Goal: Task Accomplishment & Management: Use online tool/utility

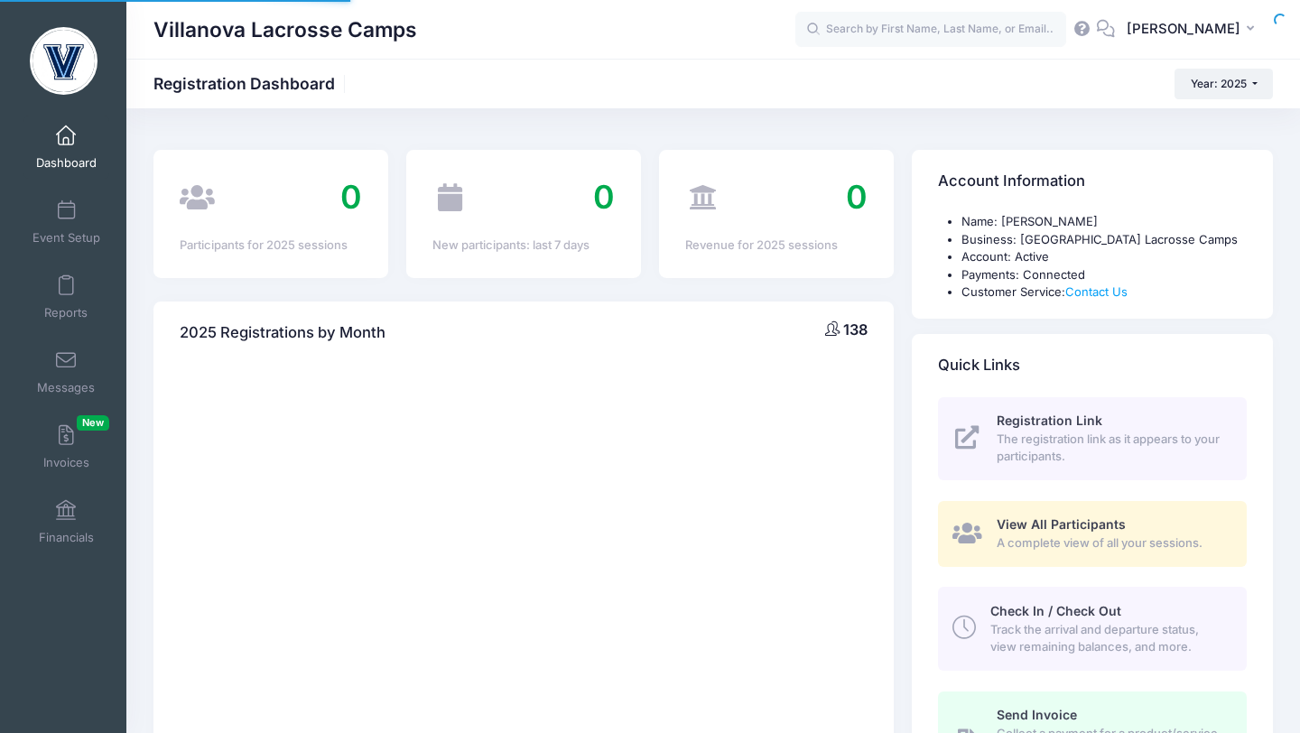
select select
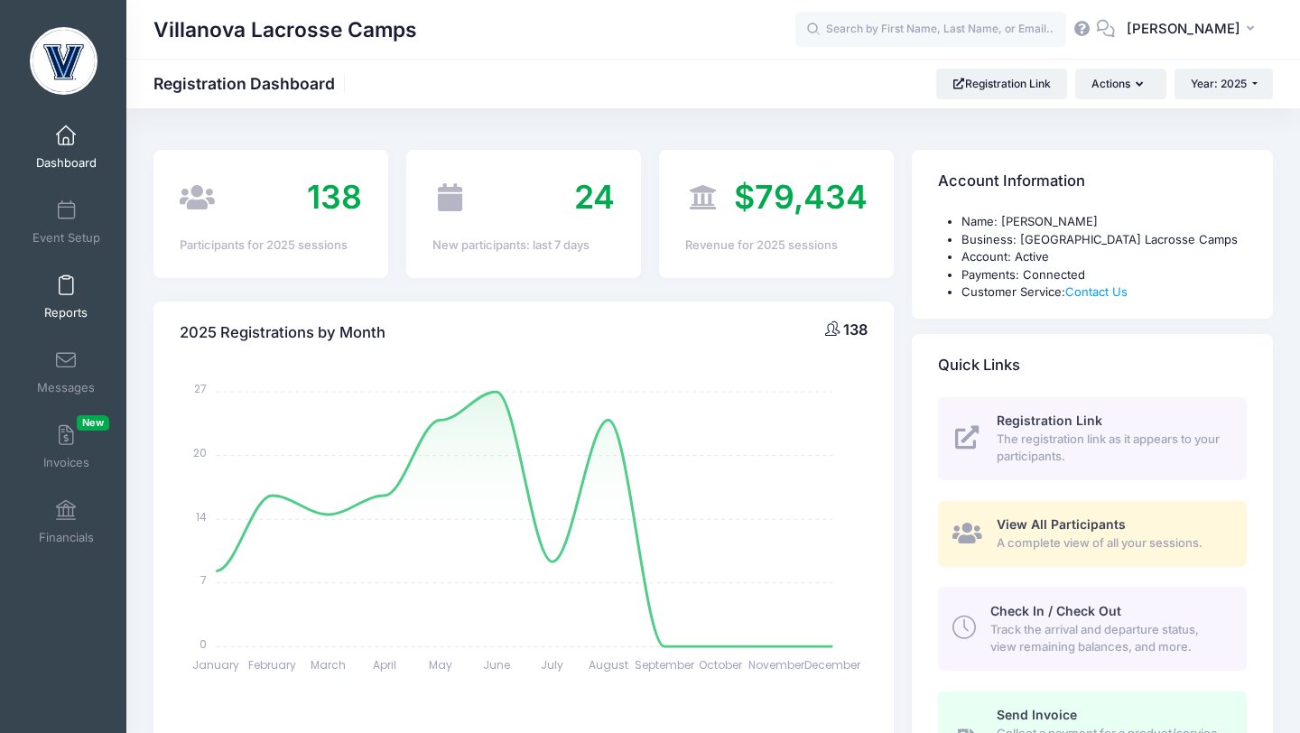
click at [66, 292] on span at bounding box center [66, 286] width 0 height 20
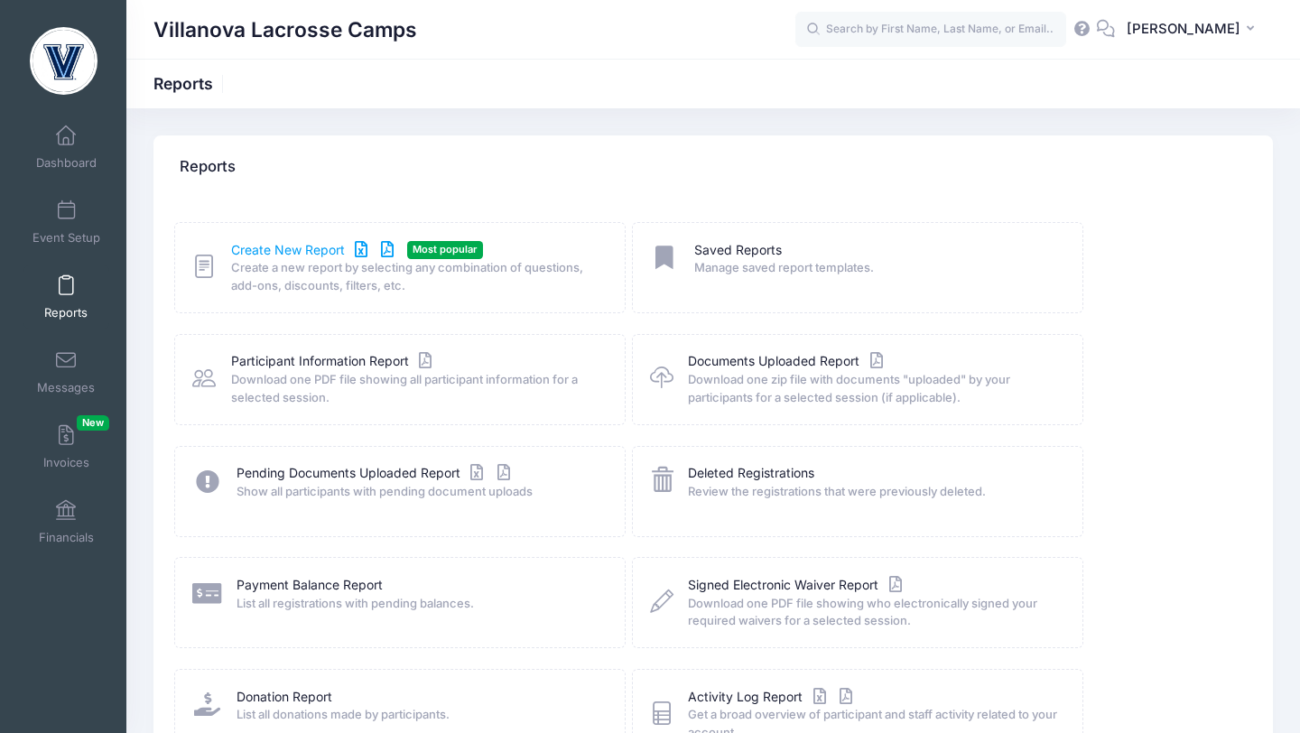
click at [273, 248] on link "Create New Report" at bounding box center [315, 250] width 168 height 19
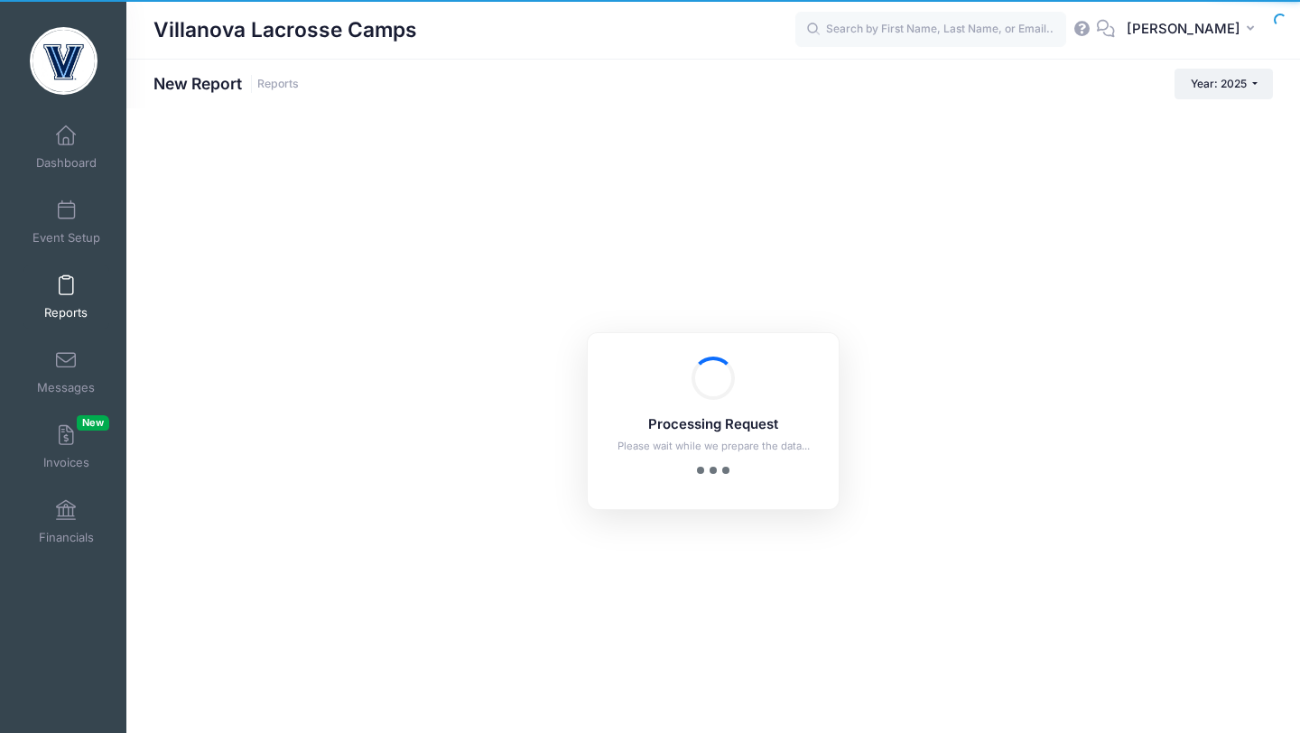
checkbox input "true"
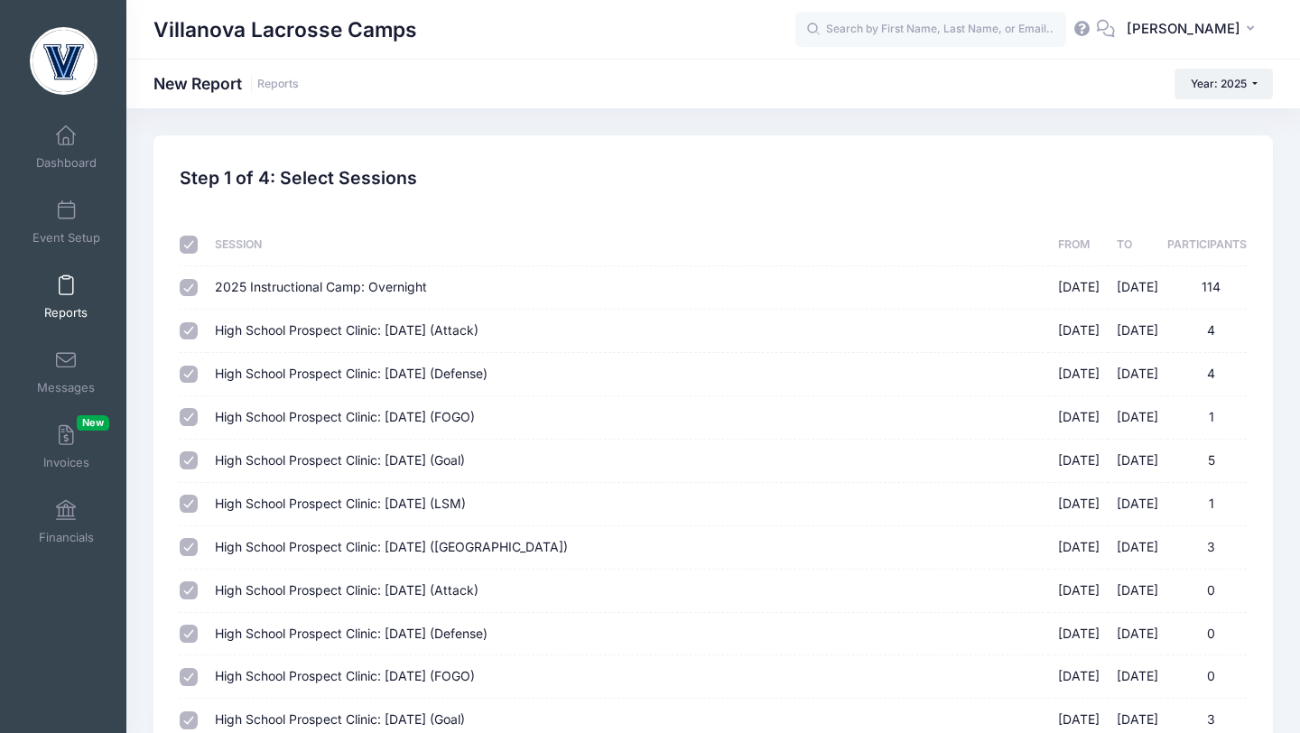
click at [184, 245] on input "checkbox" at bounding box center [189, 245] width 18 height 18
checkbox input "false"
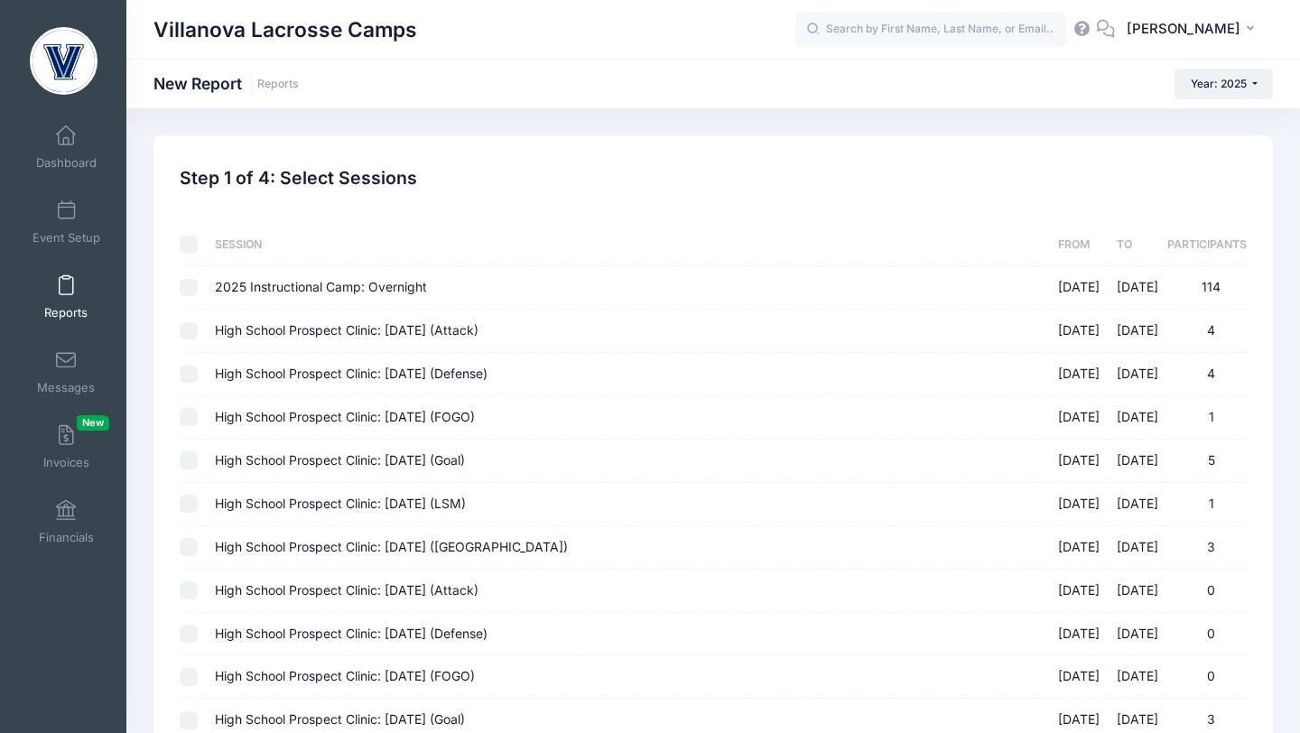
checkbox input "false"
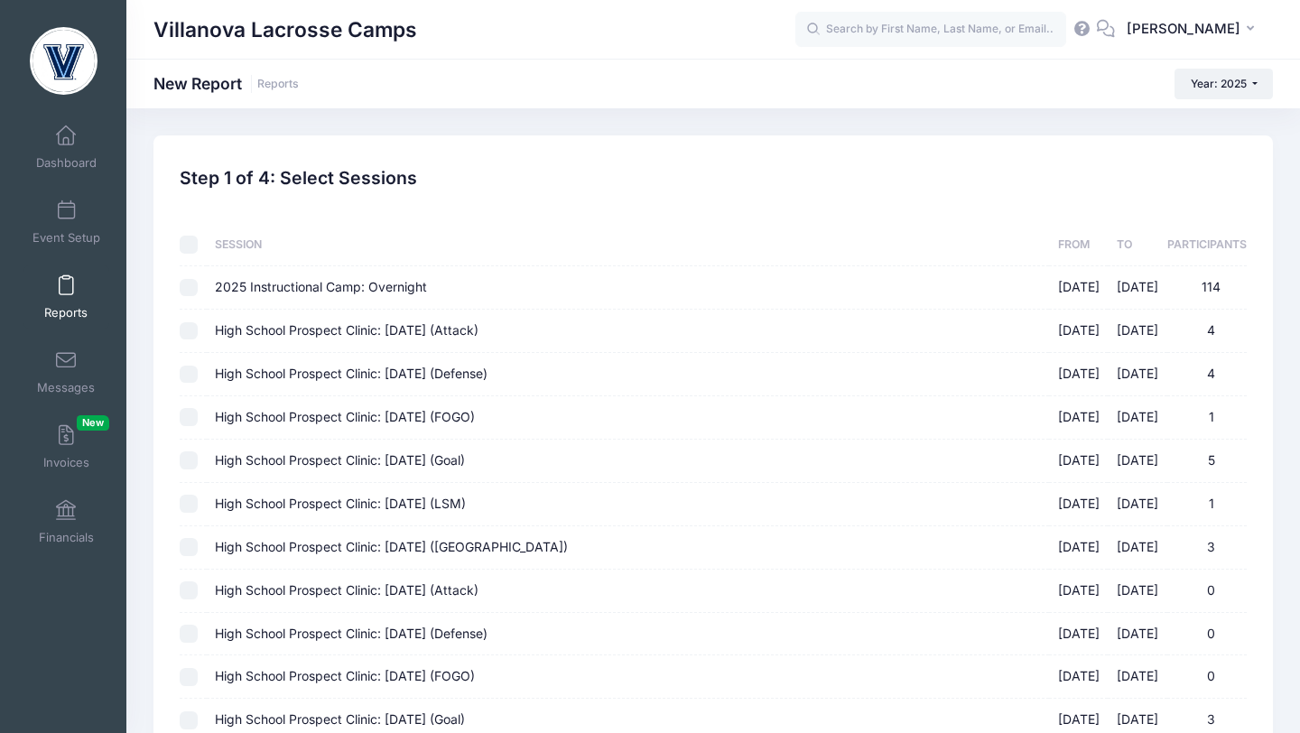
checkbox input "false"
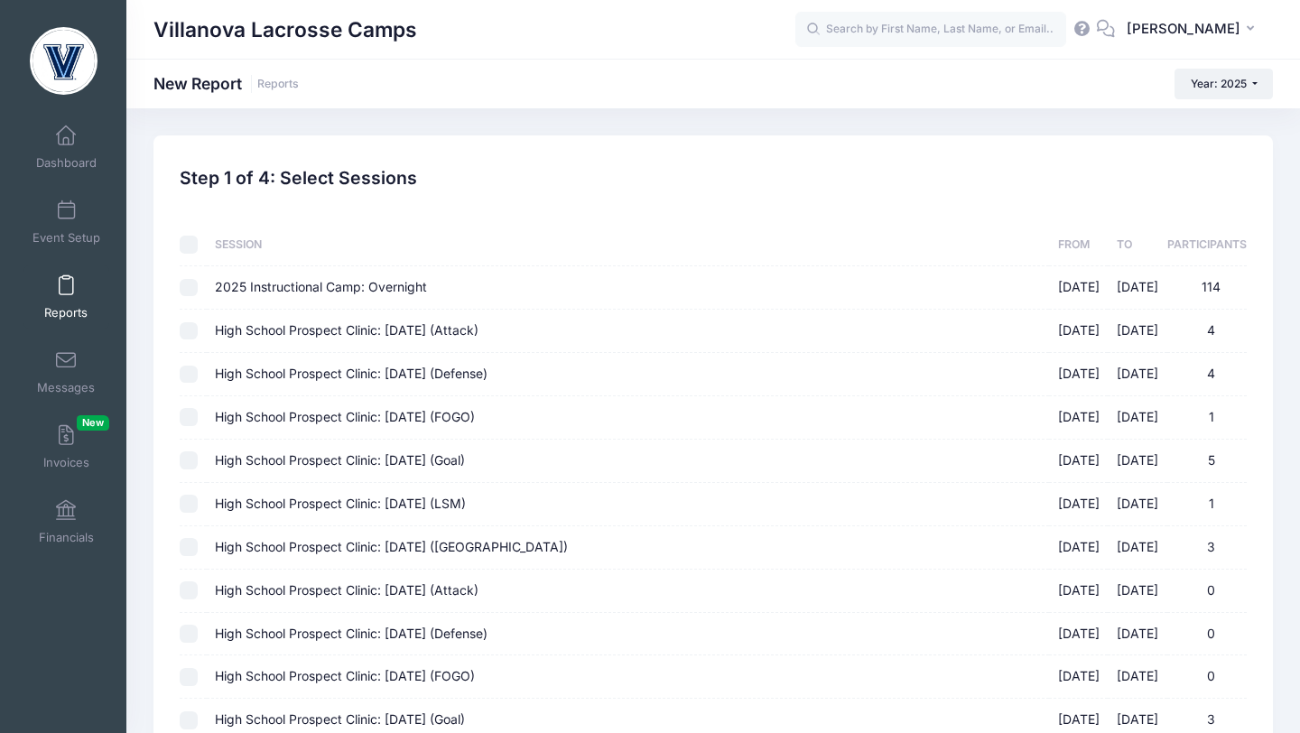
click at [186, 321] on td at bounding box center [193, 331] width 26 height 43
click at [191, 342] on td at bounding box center [193, 331] width 26 height 43
click at [191, 335] on input "High School Prospect Clinic: September 21 (Attack) 09/21/2025 - 09/21/2025 4" at bounding box center [189, 331] width 18 height 18
checkbox input "true"
click at [191, 368] on input "High School Prospect Clinic: September 21 (Defense) 09/21/2025 - 09/21/2025 4" at bounding box center [189, 375] width 18 height 18
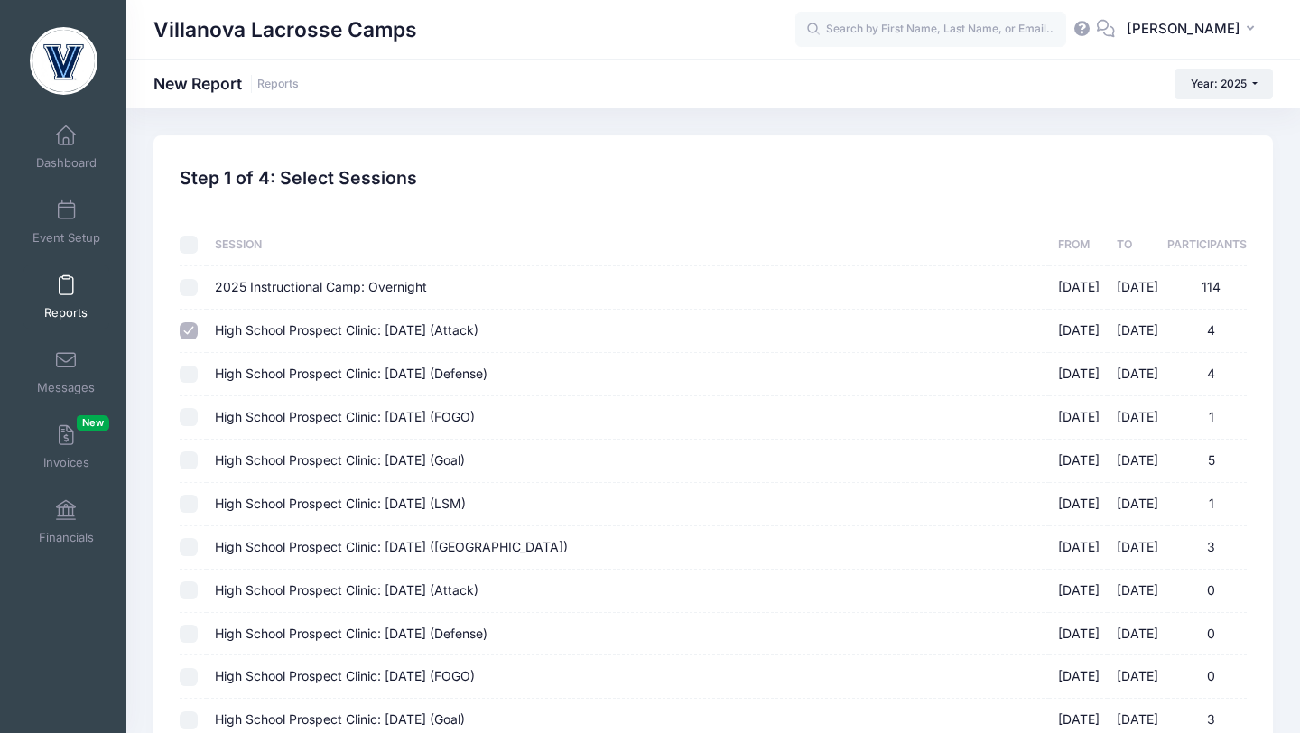
checkbox input "true"
click at [192, 422] on input "High School Prospect Clinic: September 21 (FOGO) 09/21/2025 - 09/21/2025 1" at bounding box center [189, 417] width 18 height 18
checkbox input "true"
click at [191, 463] on input "High School Prospect Clinic: September 21 (Goal) 09/21/2025 - 09/21/2025 5" at bounding box center [189, 460] width 18 height 18
checkbox input "true"
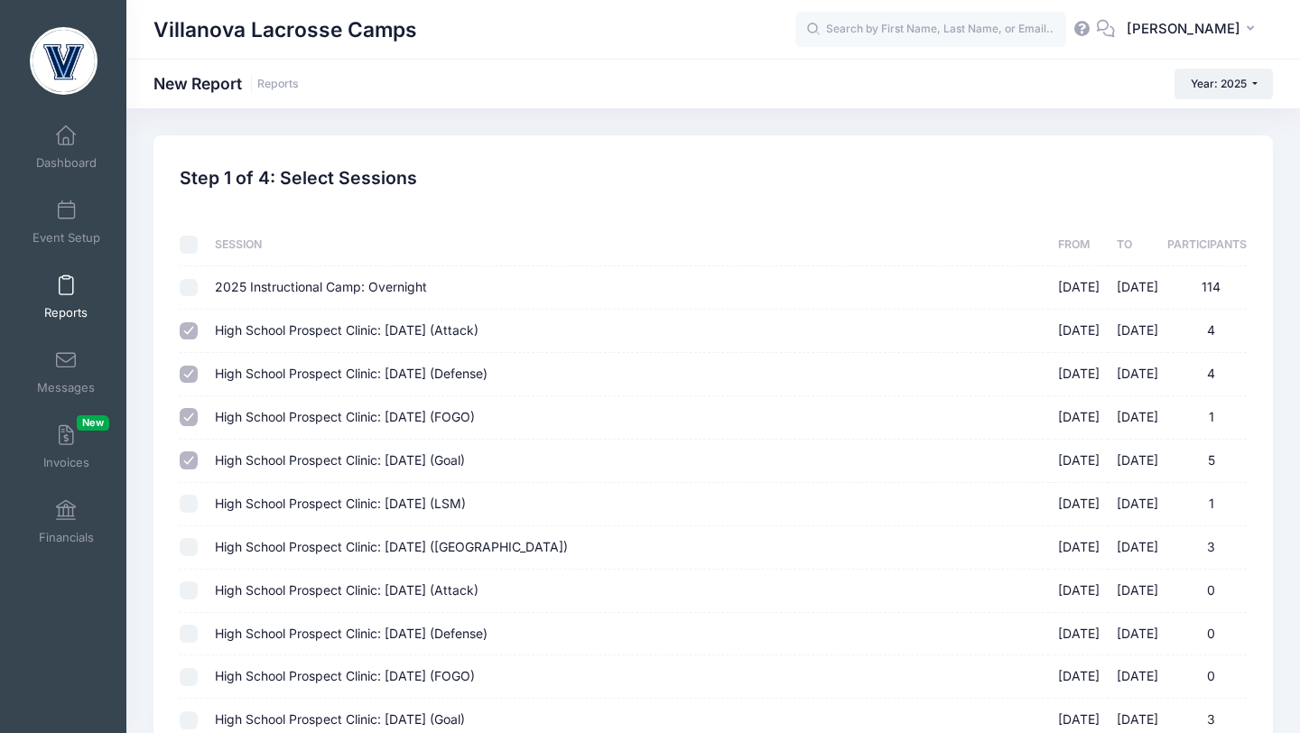
click at [194, 508] on input "High School Prospect Clinic: September 21 (LSM) 09/21/2025 - 09/21/2025 1" at bounding box center [189, 504] width 18 height 18
checkbox input "true"
click at [192, 544] on input "High School Prospect Clinic: September 21 (Midfield) 09/21/2025 - 09/21/2025 3" at bounding box center [189, 547] width 18 height 18
checkbox input "true"
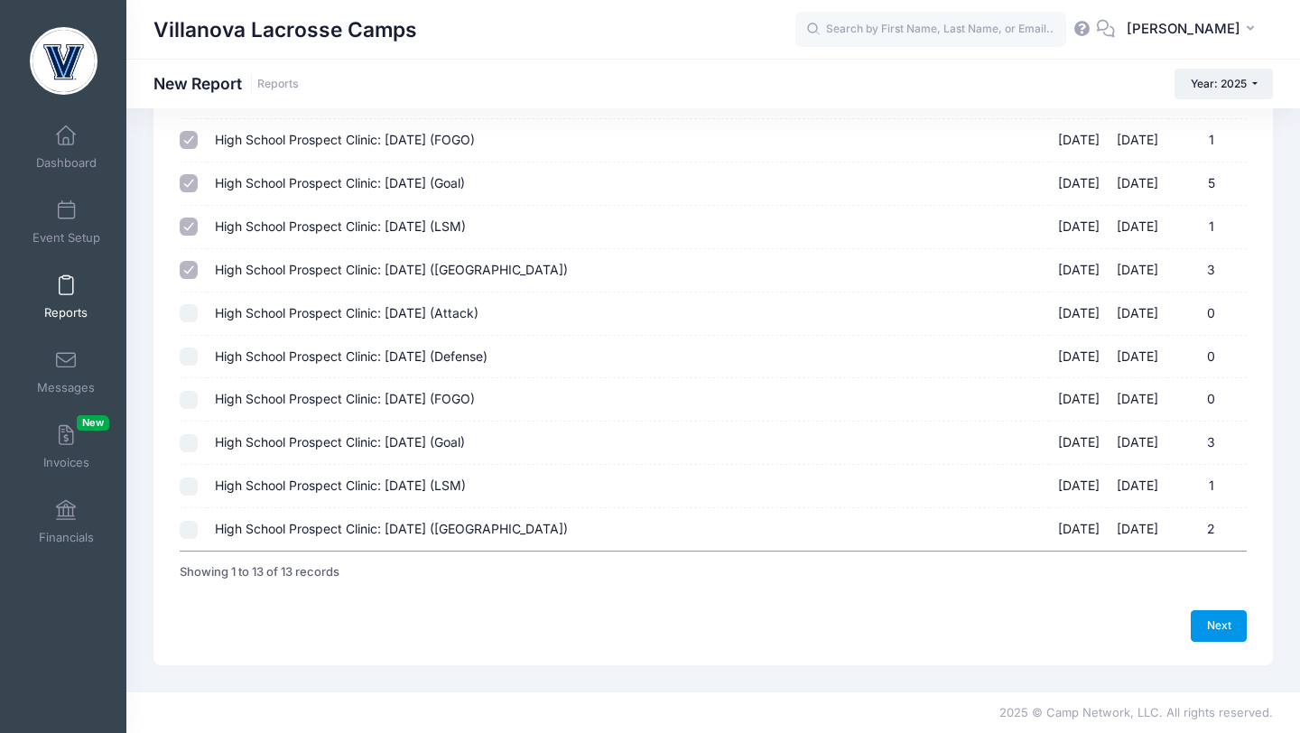
click at [1205, 621] on link "Next" at bounding box center [1219, 625] width 56 height 31
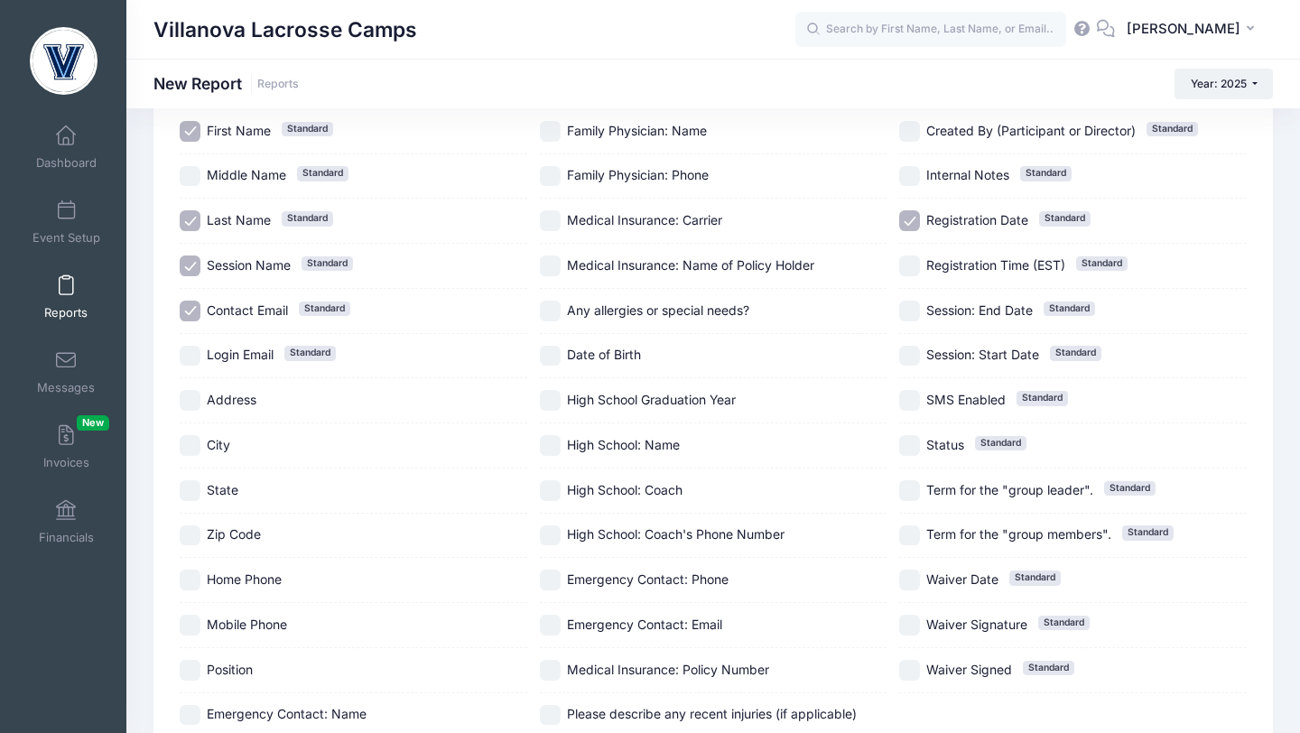
scroll to position [286, 0]
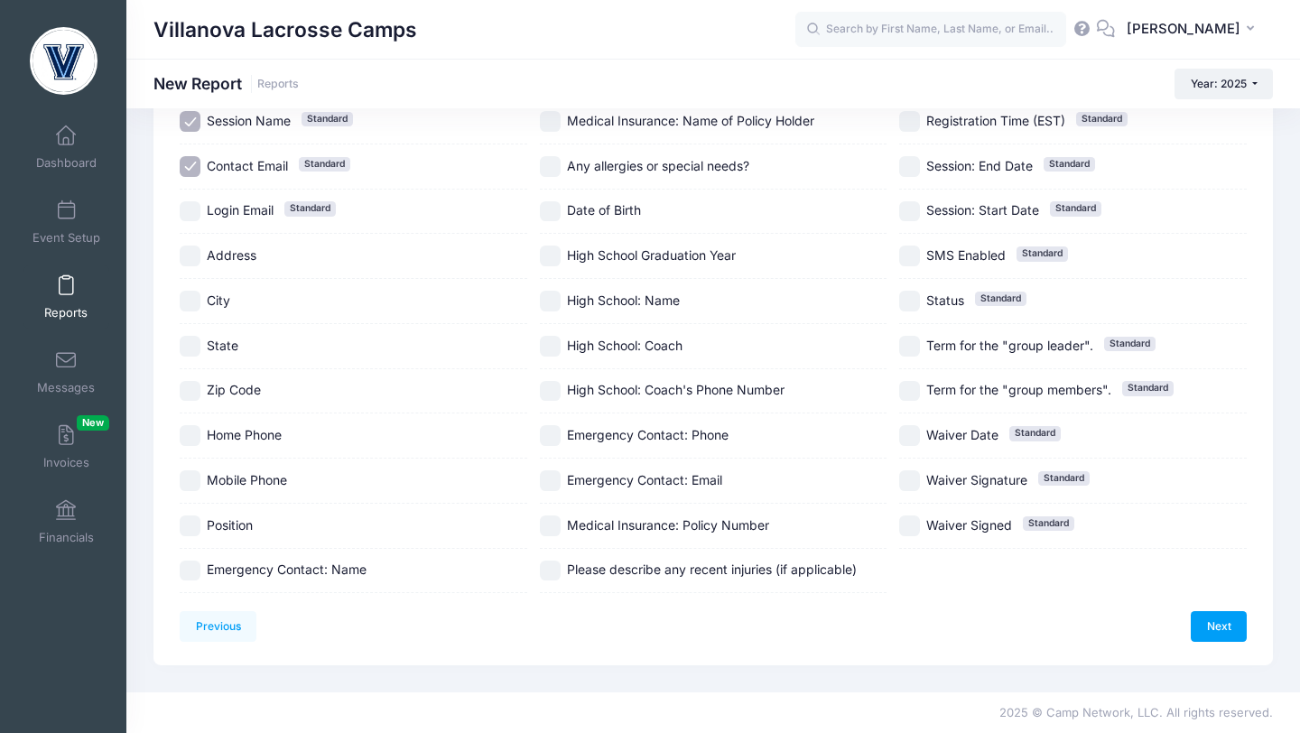
click at [195, 528] on input "Position" at bounding box center [190, 526] width 21 height 21
checkbox input "true"
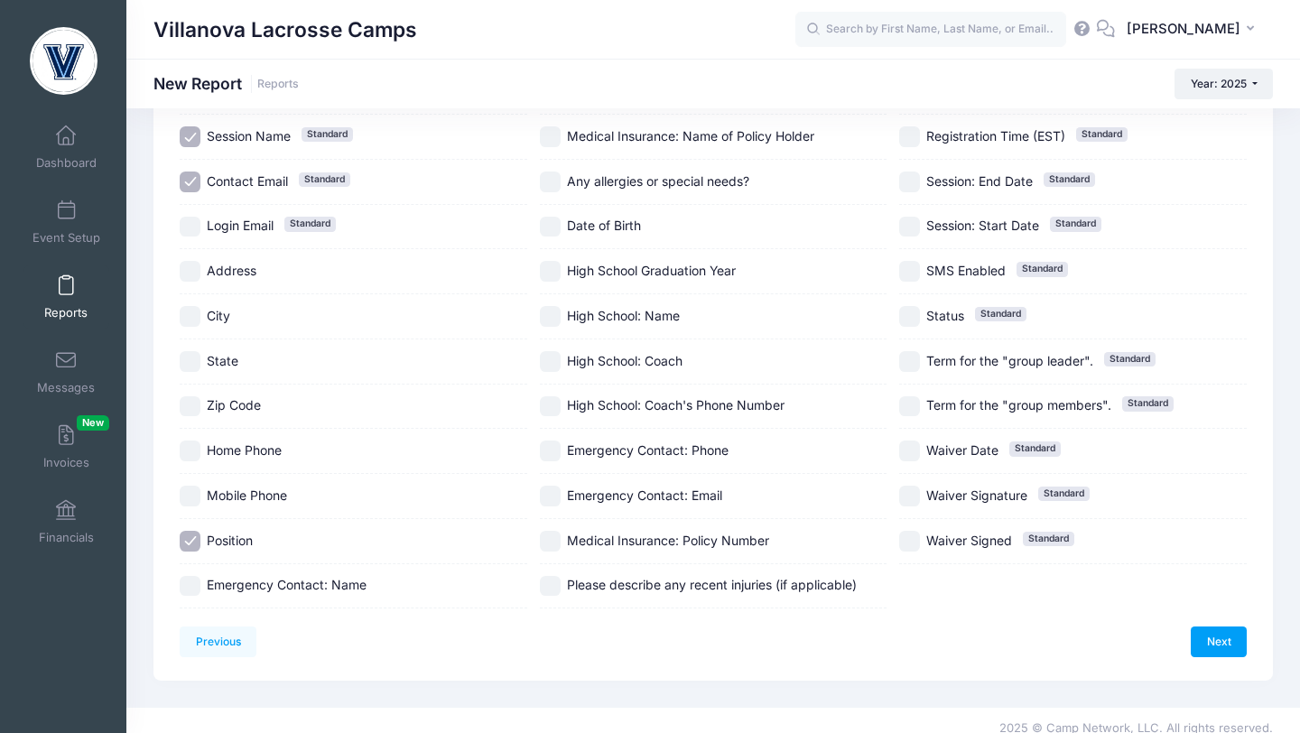
scroll to position [276, 0]
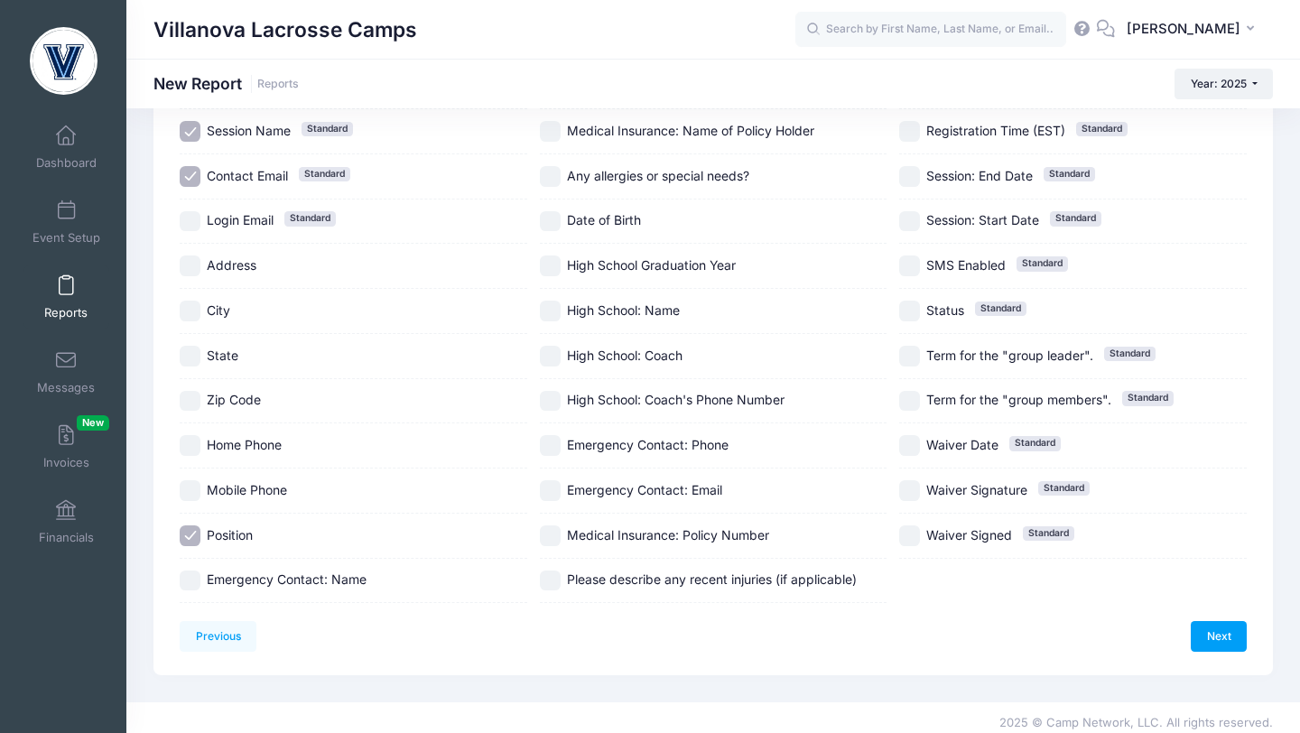
click at [549, 265] on input "High School Graduation Year" at bounding box center [550, 266] width 21 height 21
checkbox input "true"
click at [1197, 635] on link "Next" at bounding box center [1219, 636] width 56 height 31
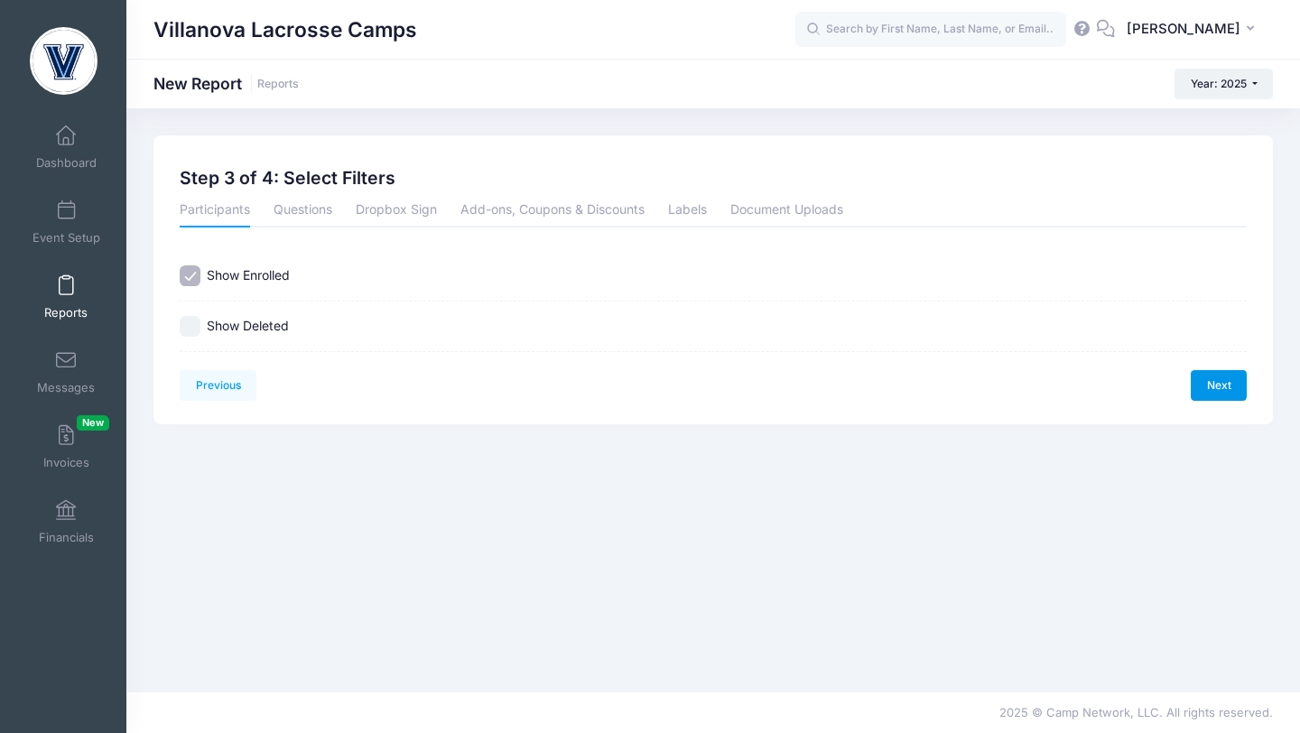
scroll to position [0, 0]
click at [1208, 389] on link "Next" at bounding box center [1219, 385] width 56 height 31
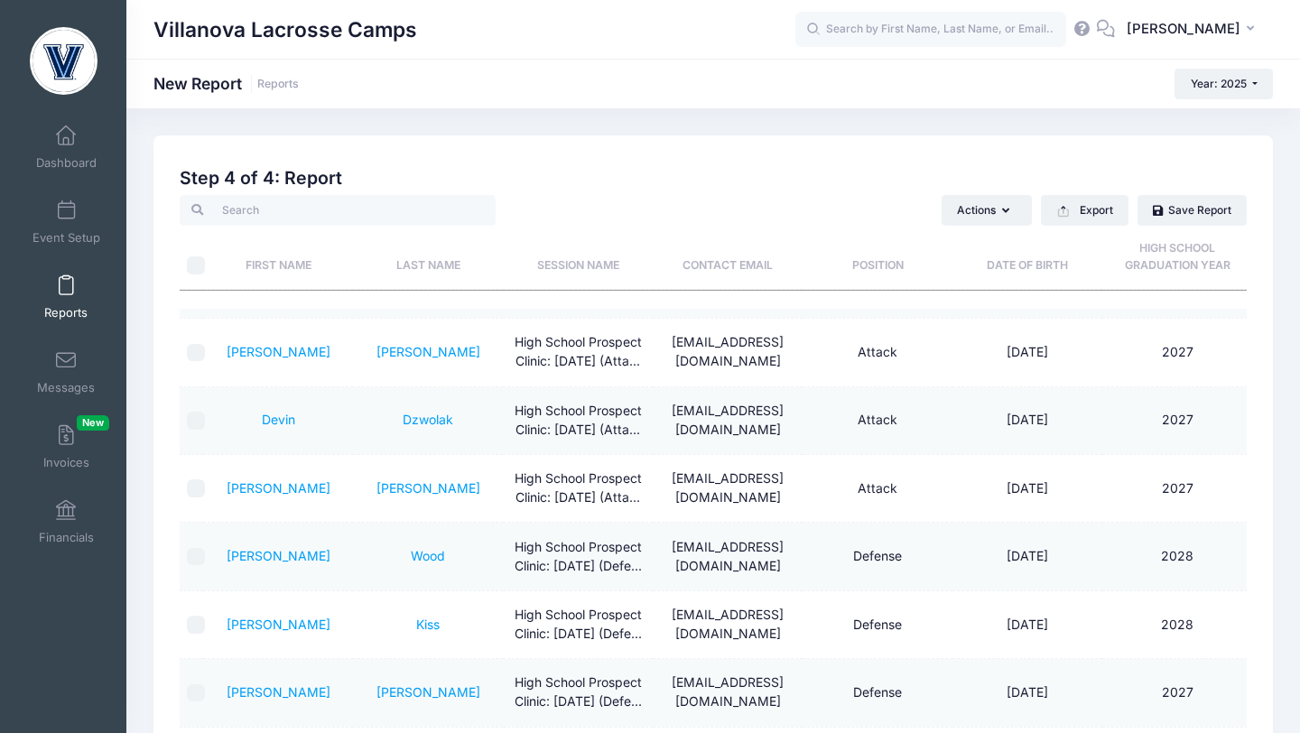
scroll to position [59, 0]
click at [1093, 203] on button "Export" at bounding box center [1085, 210] width 88 height 31
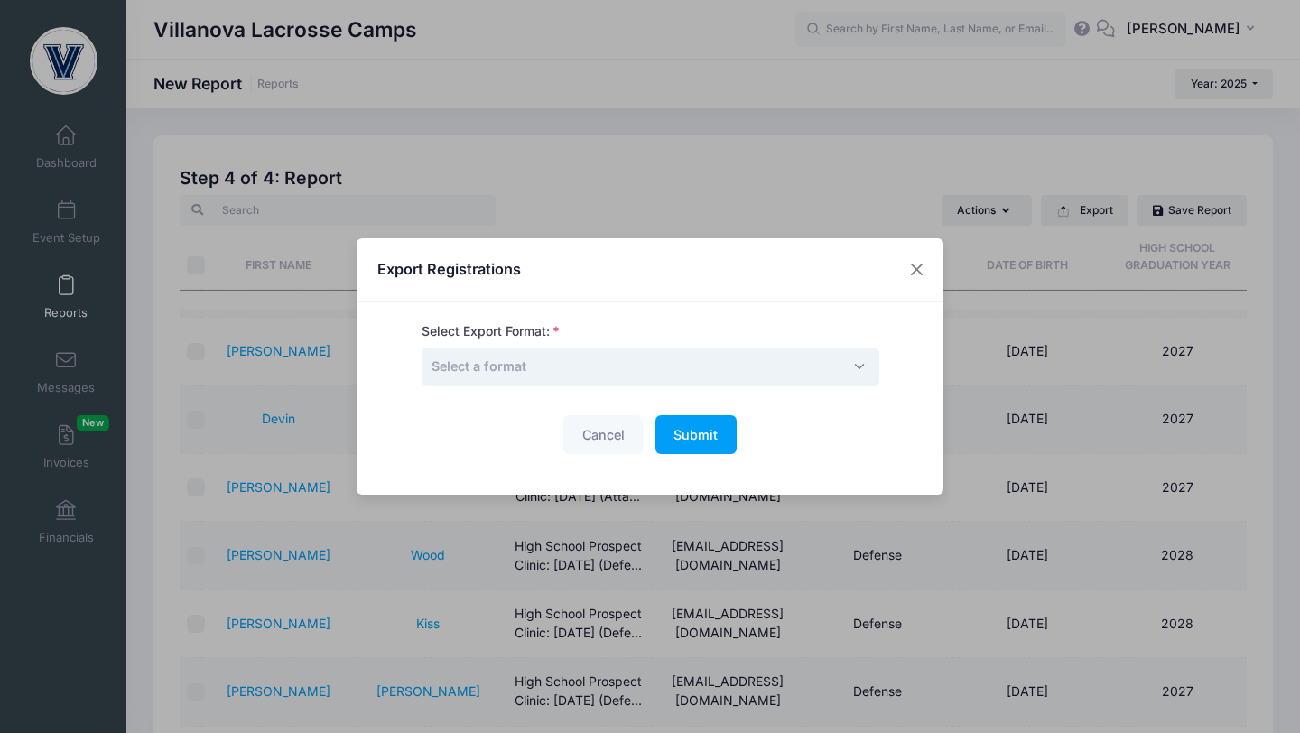
click at [681, 377] on span "Select a format" at bounding box center [651, 367] width 458 height 39
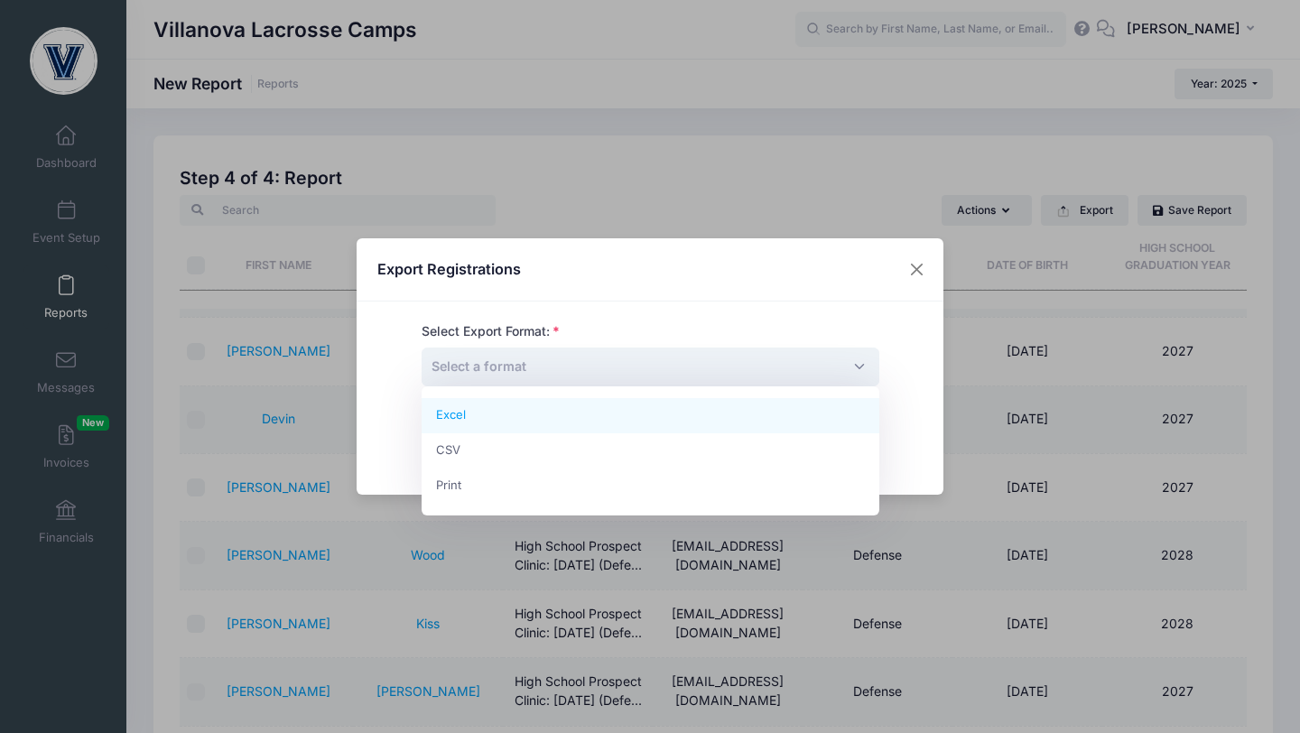
select select "excel"
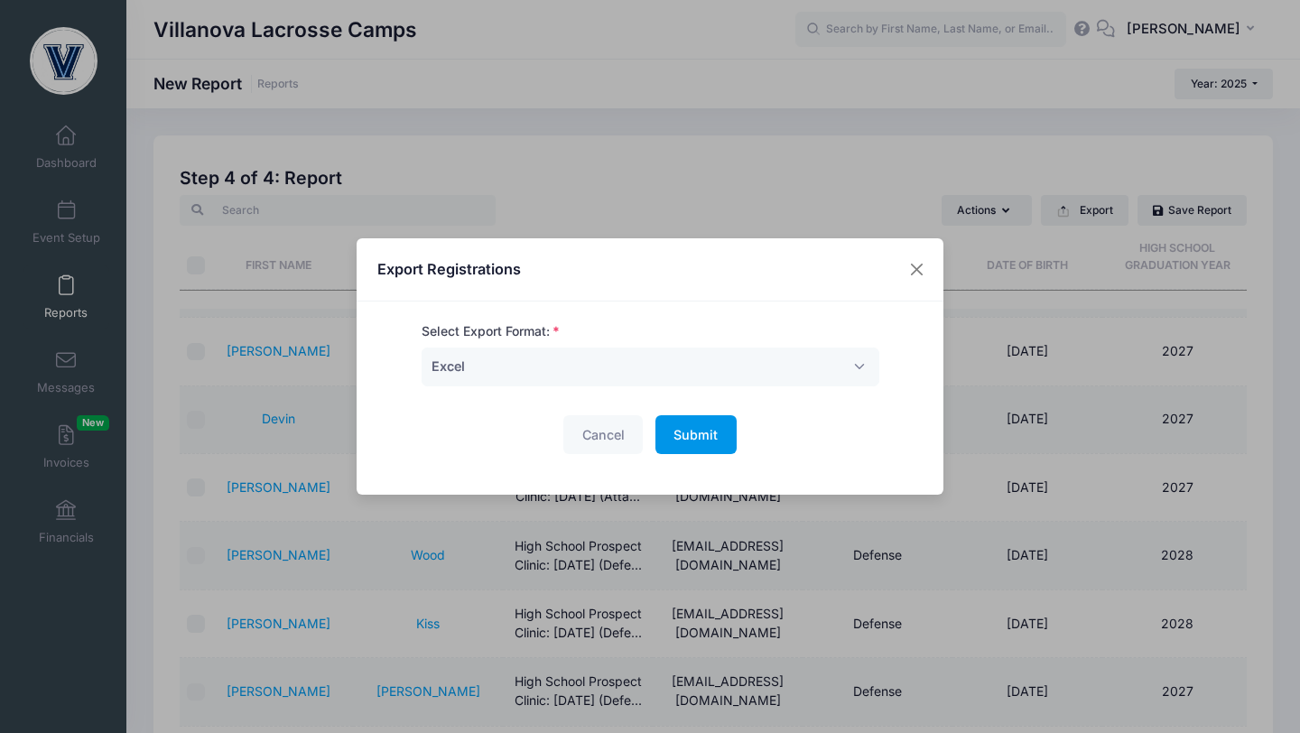
click at [682, 442] on button "Submit Please wait..." at bounding box center [696, 434] width 81 height 39
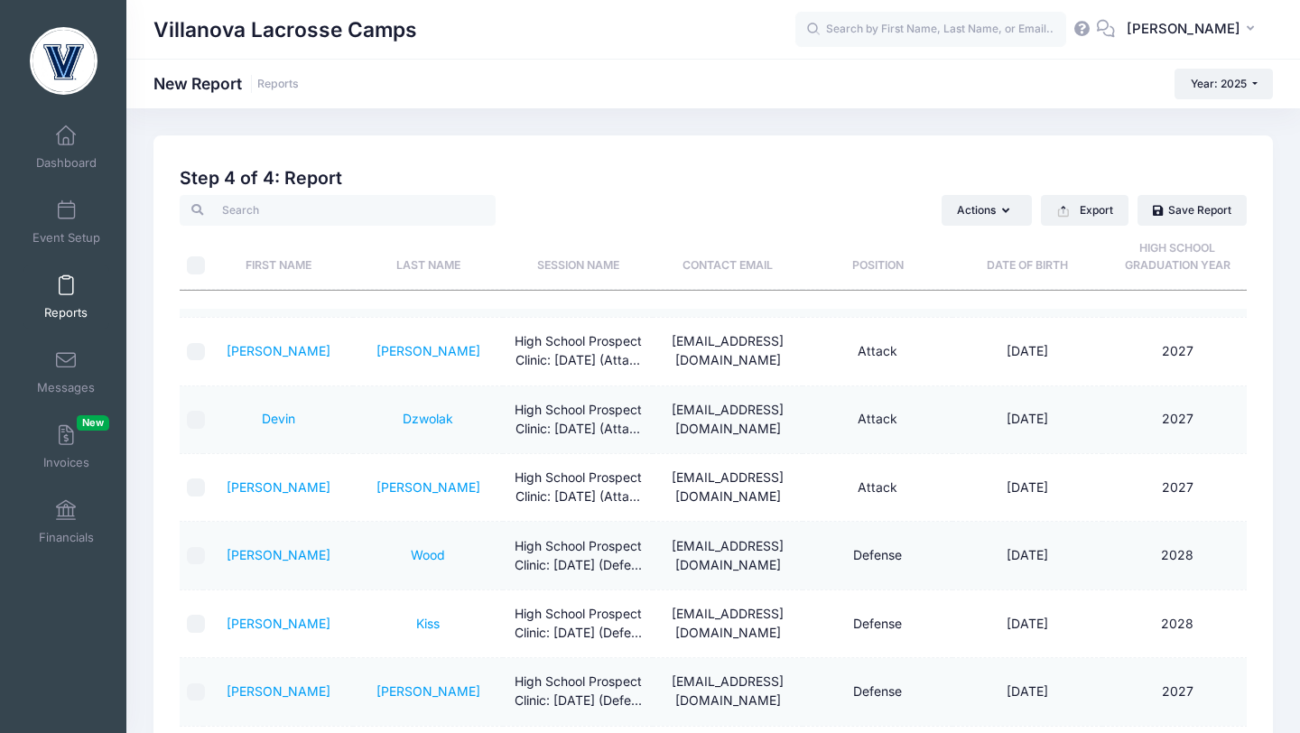
click at [66, 281] on span at bounding box center [66, 286] width 0 height 20
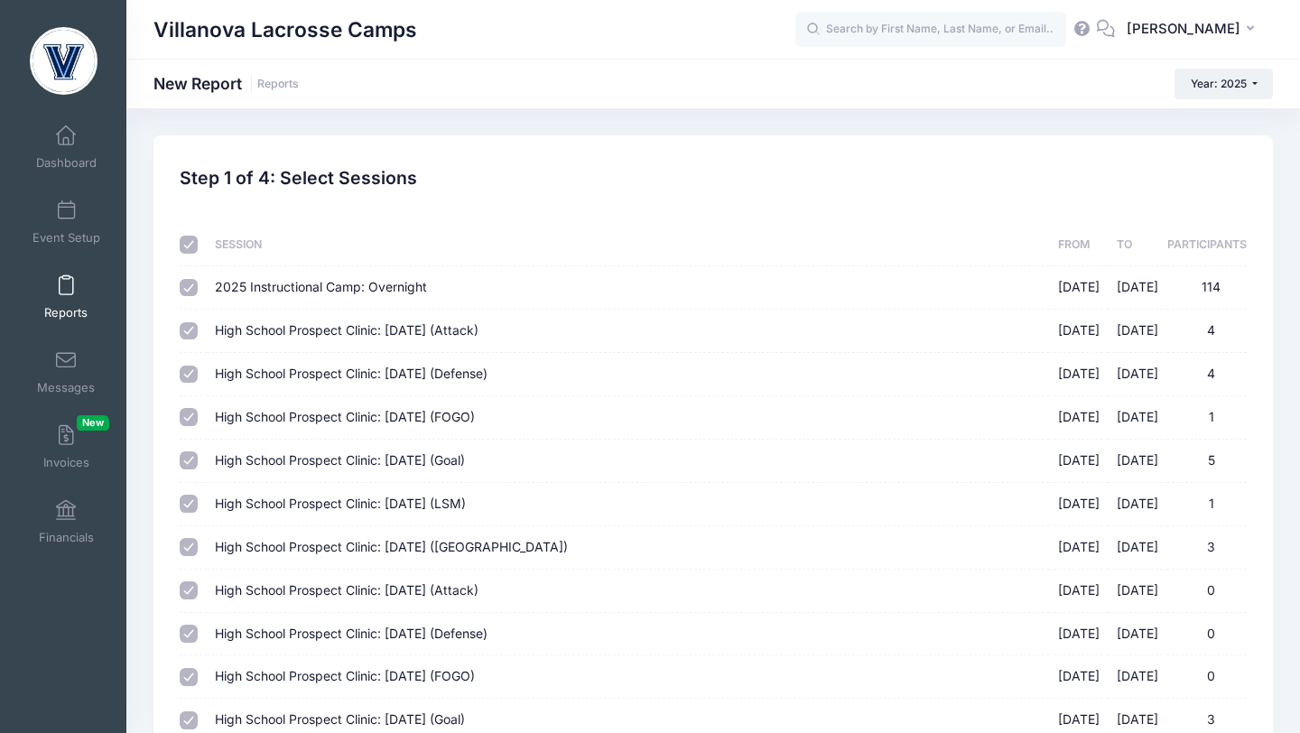
click at [191, 246] on input "checkbox" at bounding box center [189, 245] width 18 height 18
checkbox input "false"
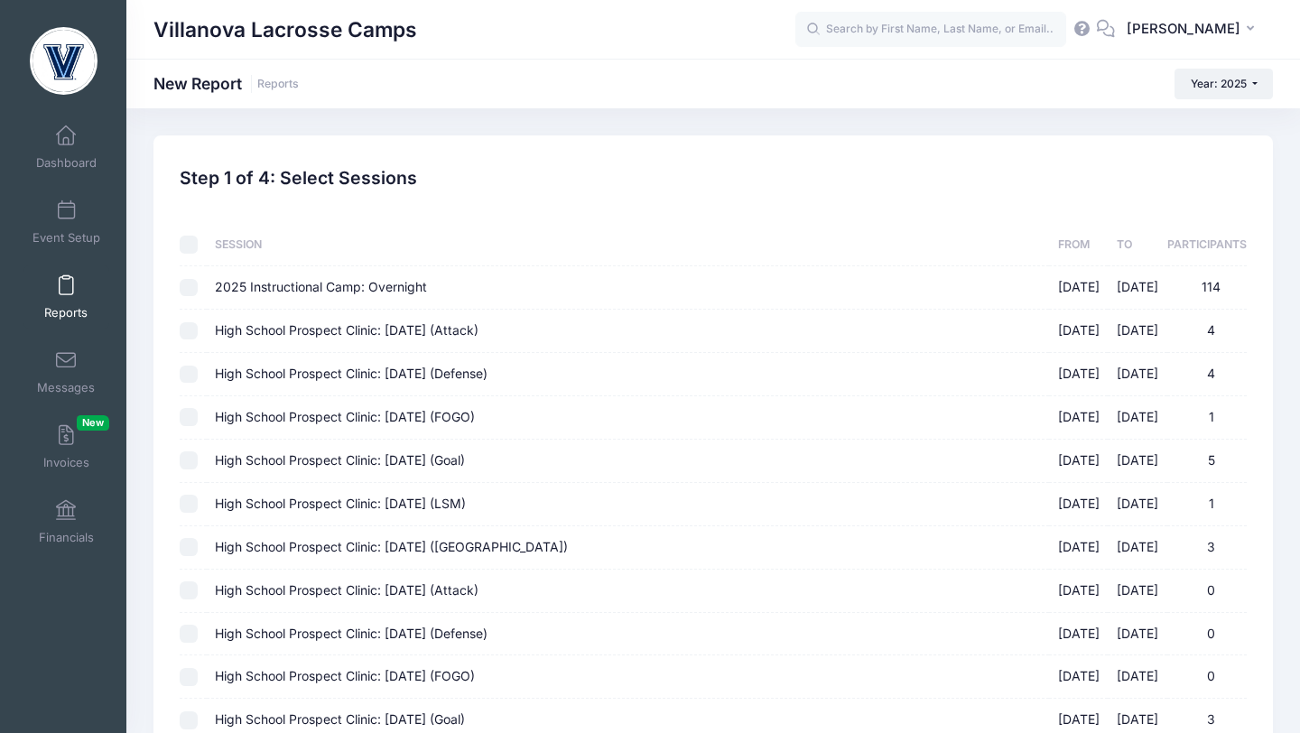
checkbox input "false"
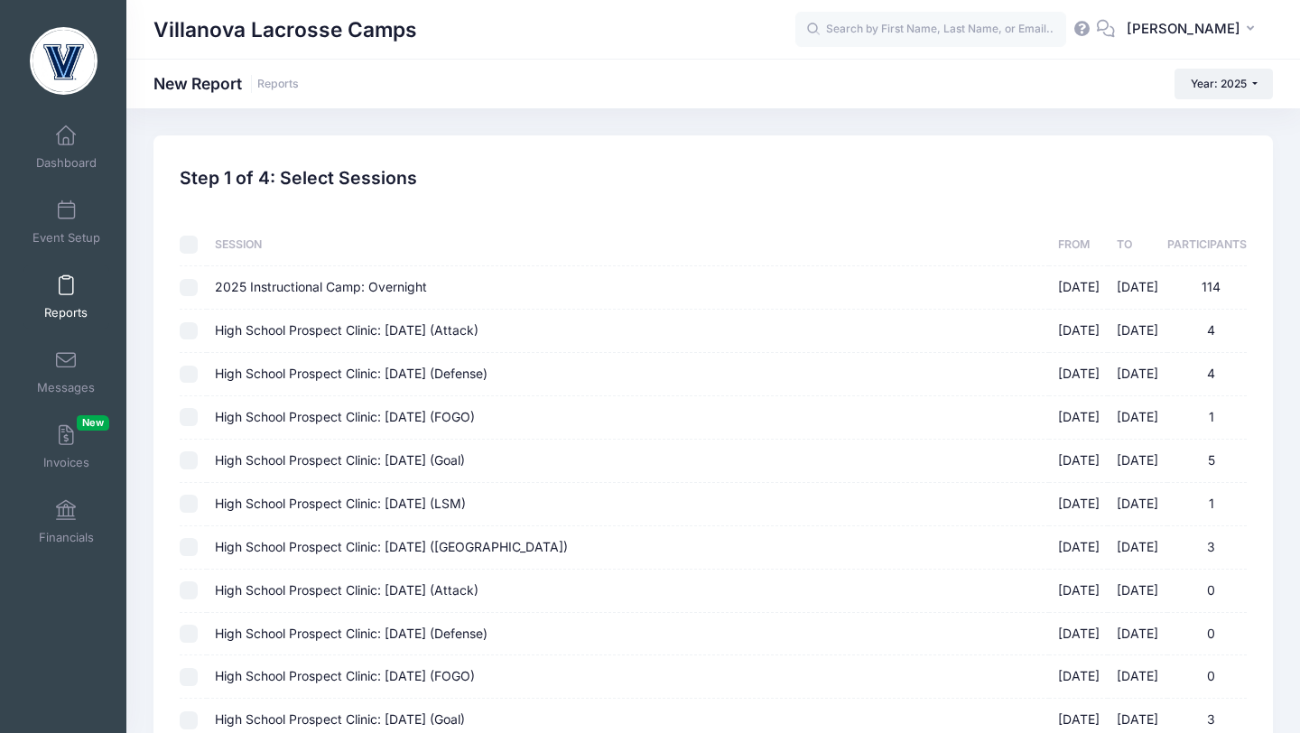
checkbox input "false"
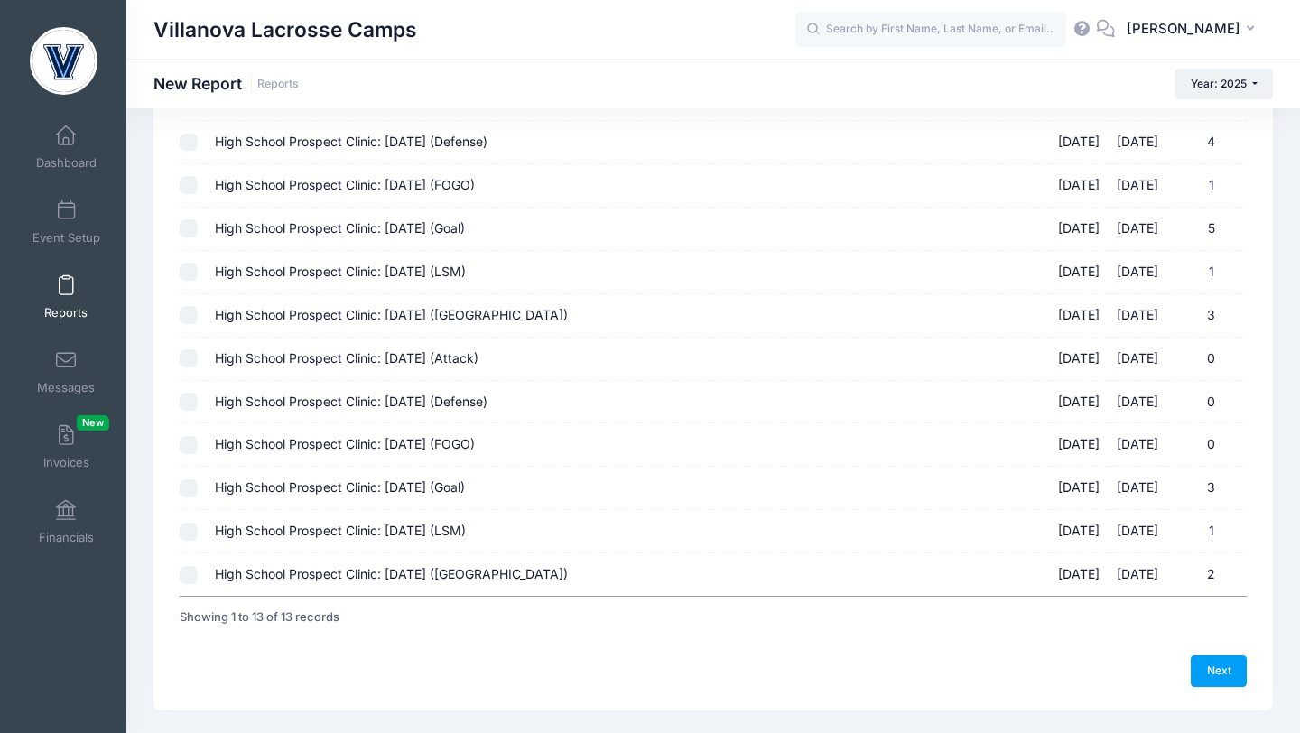
scroll to position [277, 0]
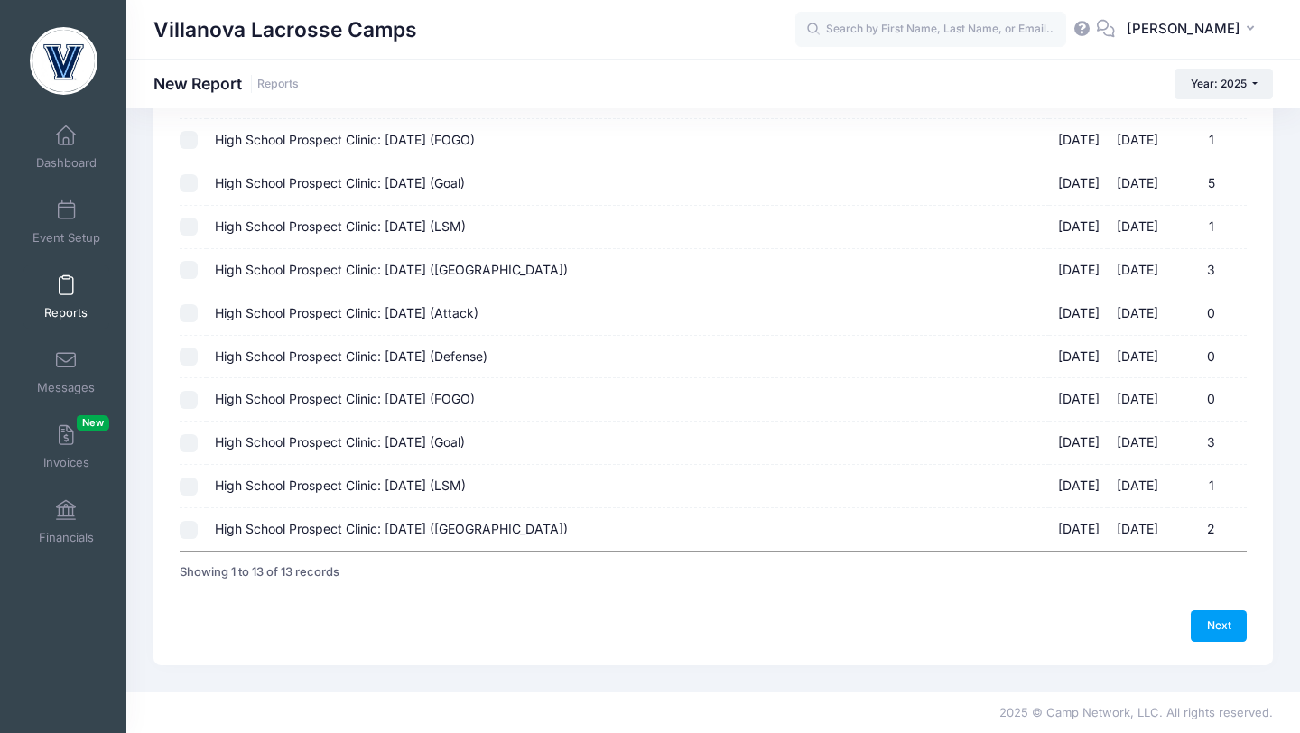
click at [193, 523] on input "High School Prospect Clinic: October 19 (Midfield) 10/19/2025 - 10/19/2025 2" at bounding box center [189, 530] width 18 height 18
checkbox input "true"
click at [195, 493] on input "High School Prospect Clinic: October 19 (LSM) 10/19/2025 - 10/19/2025 1" at bounding box center [189, 487] width 18 height 18
checkbox input "true"
click at [192, 451] on input "High School Prospect Clinic: October 19 (Goal) 10/19/2025 - 10/19/2025 3" at bounding box center [189, 443] width 18 height 18
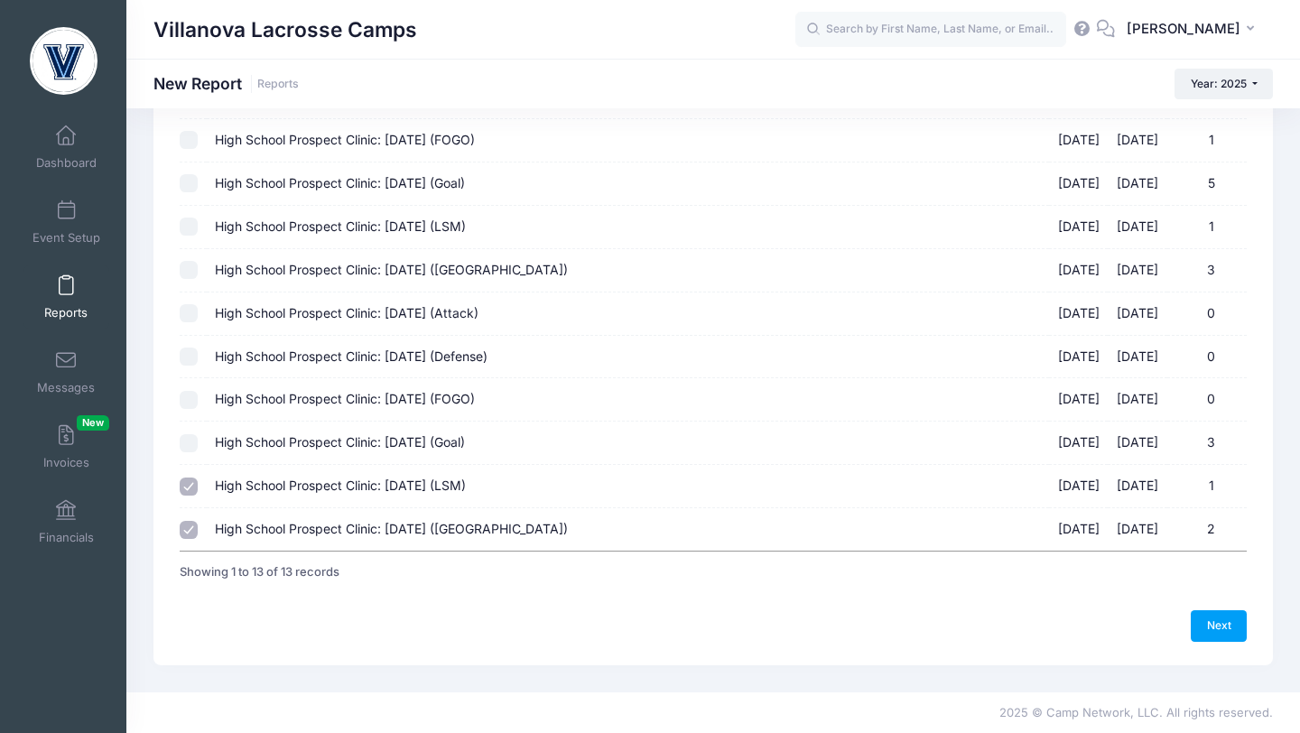
checkbox input "true"
click at [182, 400] on input "High School Prospect Clinic: October 19 (FOGO) 10/19/2025 - 10/19/2025 0" at bounding box center [189, 400] width 18 height 18
checkbox input "true"
click at [194, 362] on input "High School Prospect Clinic: October 19 (Defense) 10/19/2025 - 10/19/2025 0" at bounding box center [189, 357] width 18 height 18
checkbox input "true"
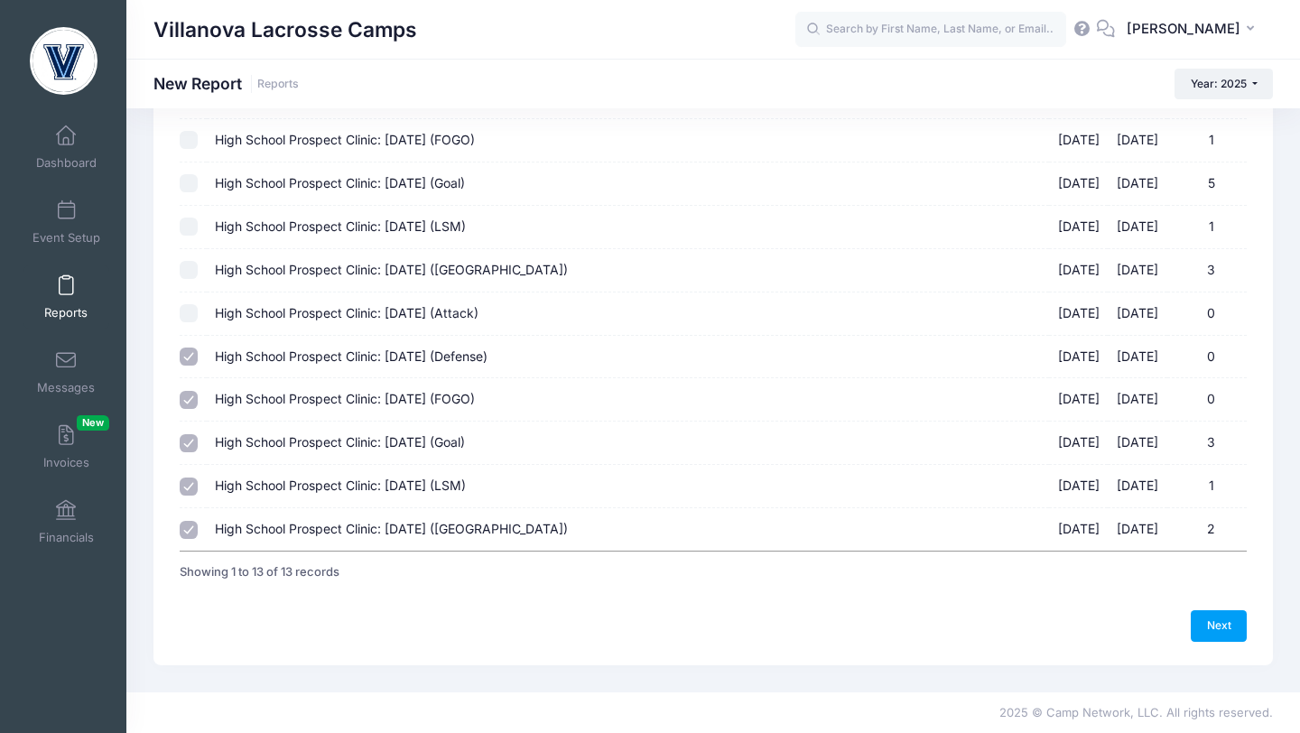
click at [193, 319] on input "High School Prospect Clinic: October 19 (Attack) 10/19/2025 - 10/19/2025 0" at bounding box center [189, 313] width 18 height 18
checkbox input "true"
click at [1213, 626] on link "Next" at bounding box center [1219, 625] width 56 height 31
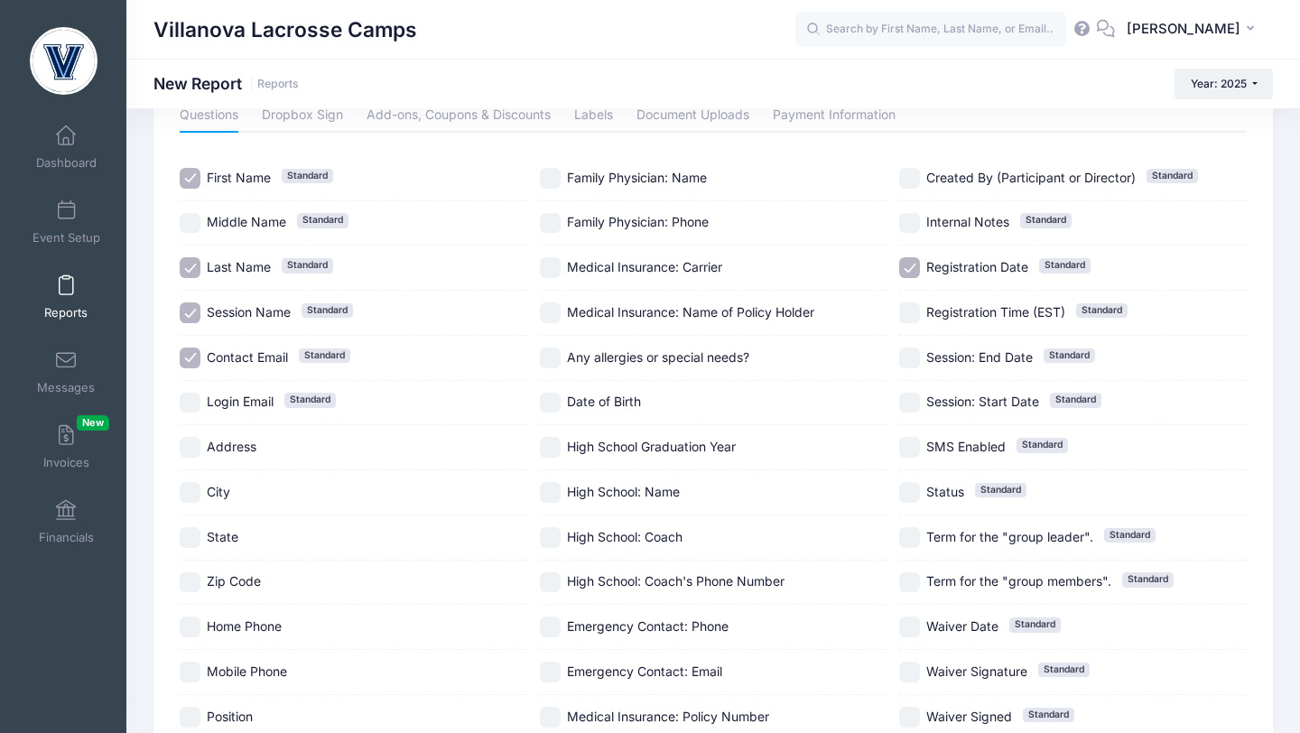
scroll to position [286, 0]
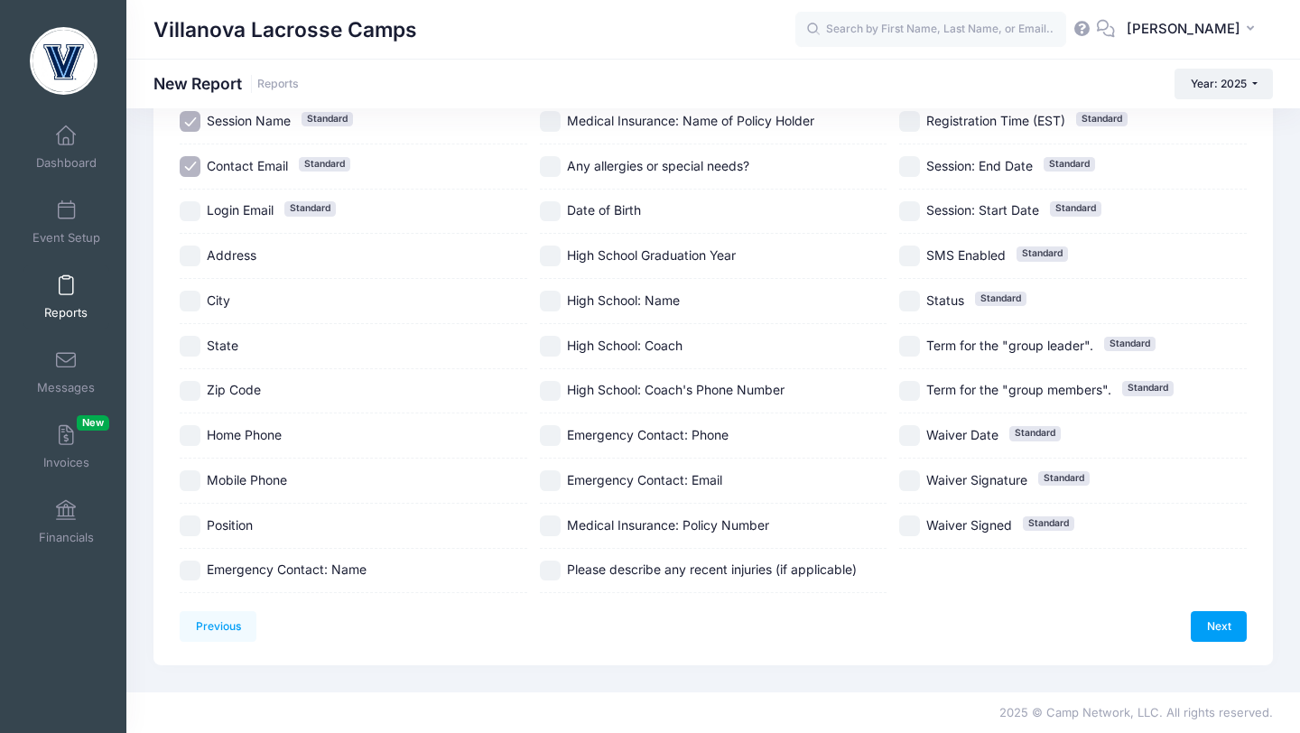
click at [204, 532] on label "Position" at bounding box center [354, 526] width 348 height 21
checkbox input "true"
click at [551, 262] on input "High School Graduation Year" at bounding box center [550, 256] width 21 height 21
checkbox input "true"
click at [1199, 627] on link "Next" at bounding box center [1219, 626] width 56 height 31
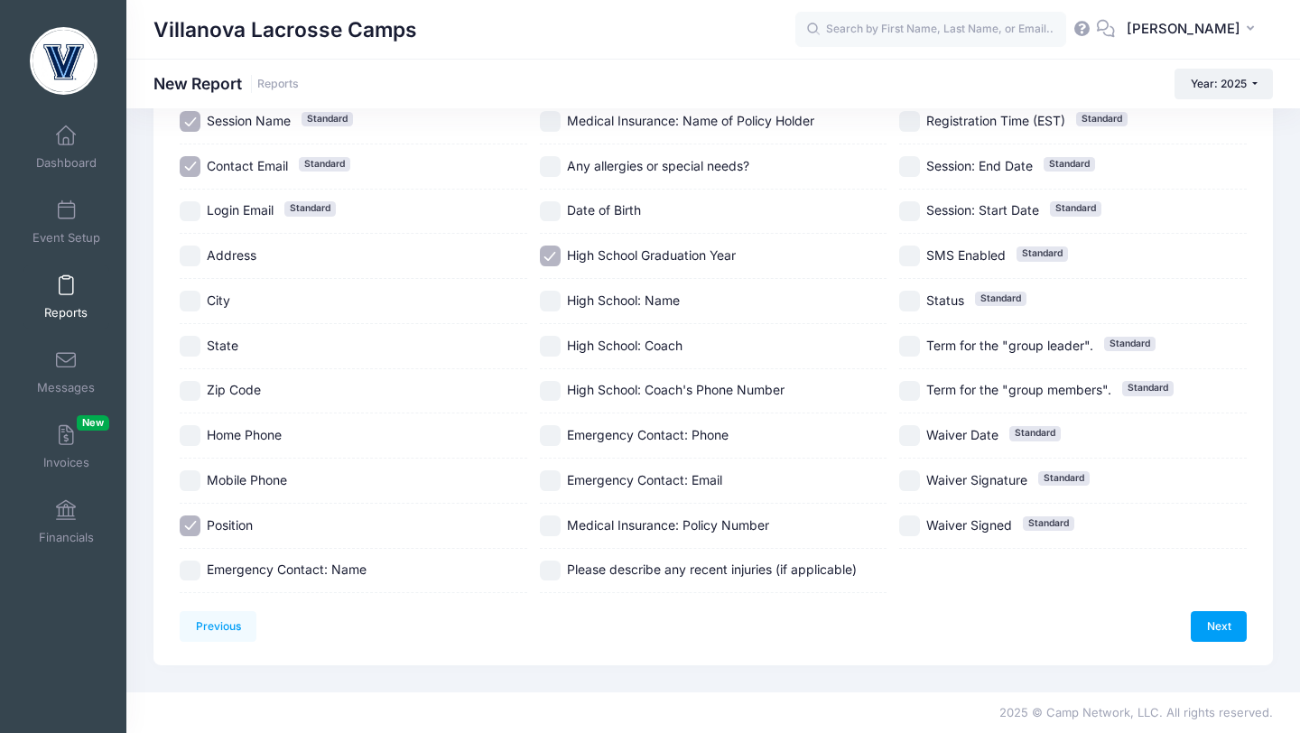
scroll to position [0, 0]
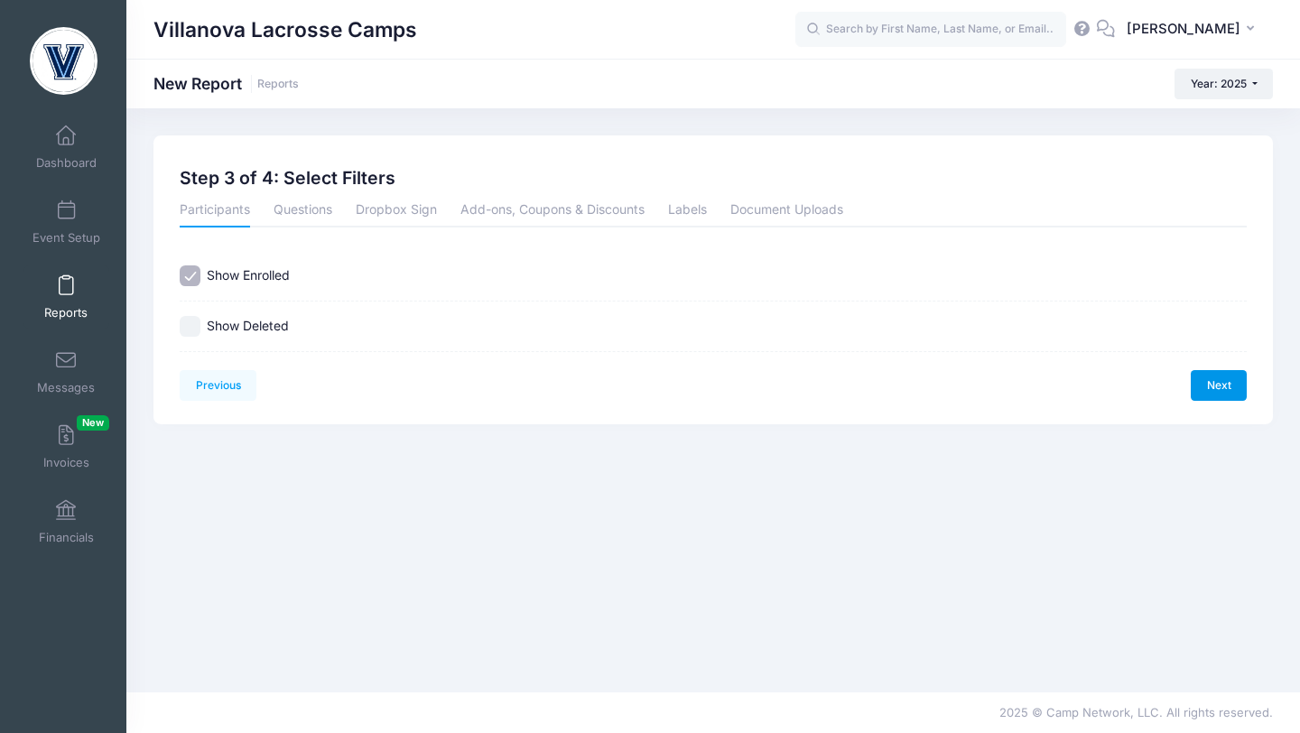
click at [1214, 396] on link "Next" at bounding box center [1219, 385] width 56 height 31
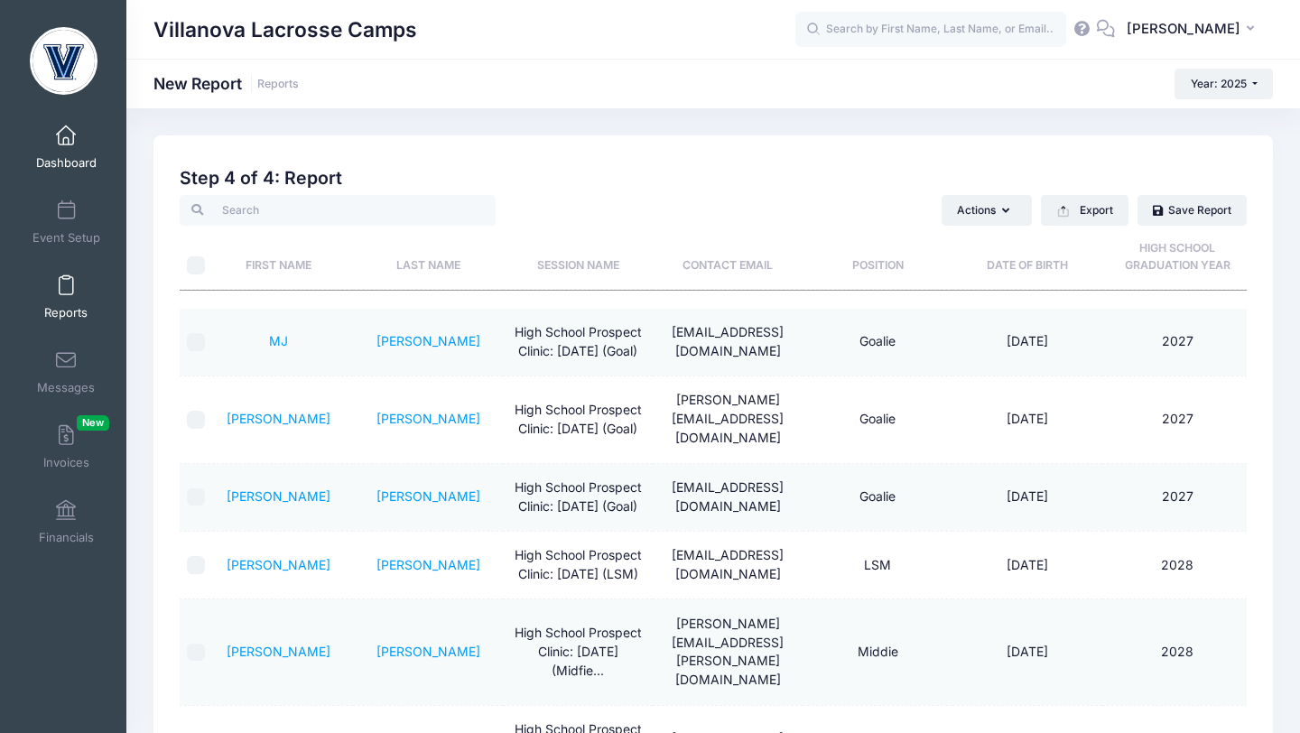
click at [76, 129] on link "Dashboard" at bounding box center [66, 147] width 86 height 63
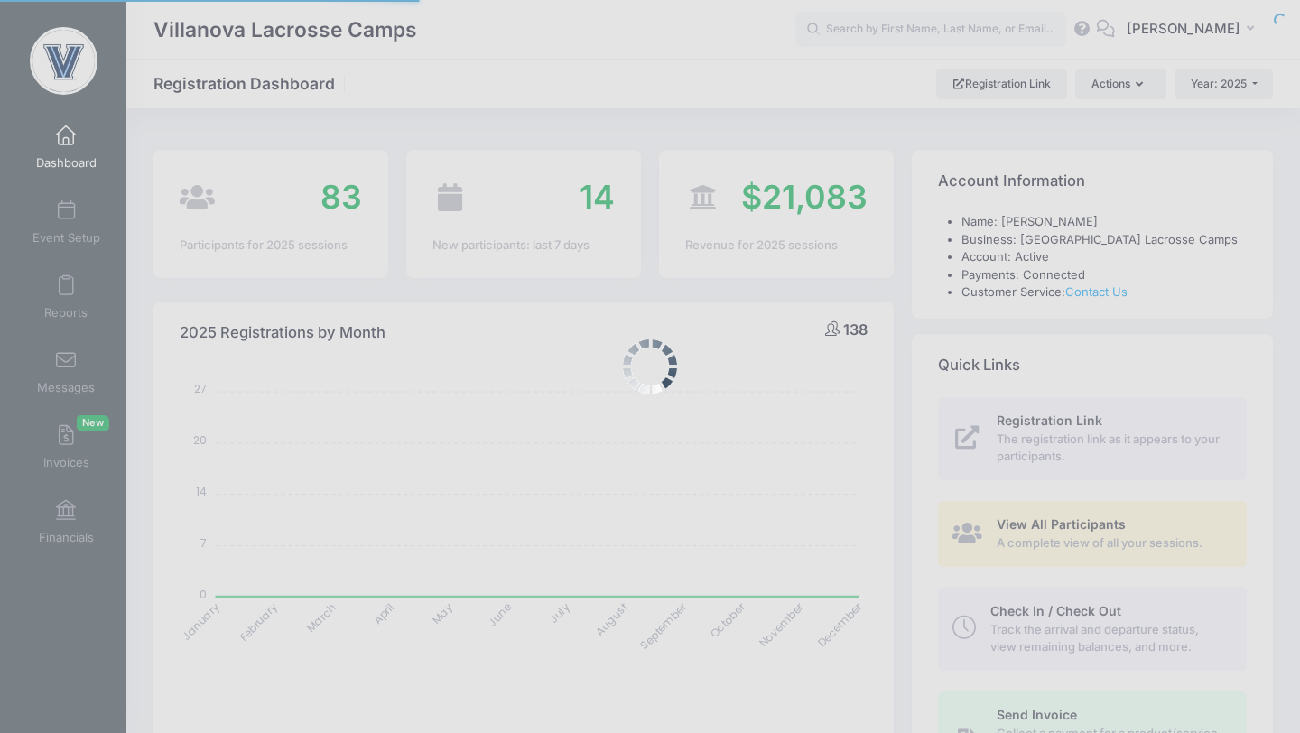
select select
